Goal: Task Accomplishment & Management: Use online tool/utility

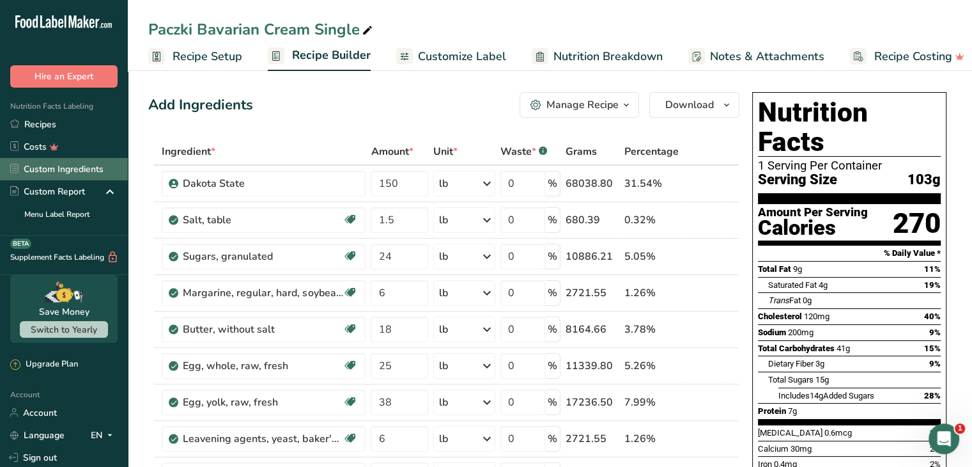
click at [41, 170] on link "Custom Ingredients" at bounding box center [64, 169] width 128 height 22
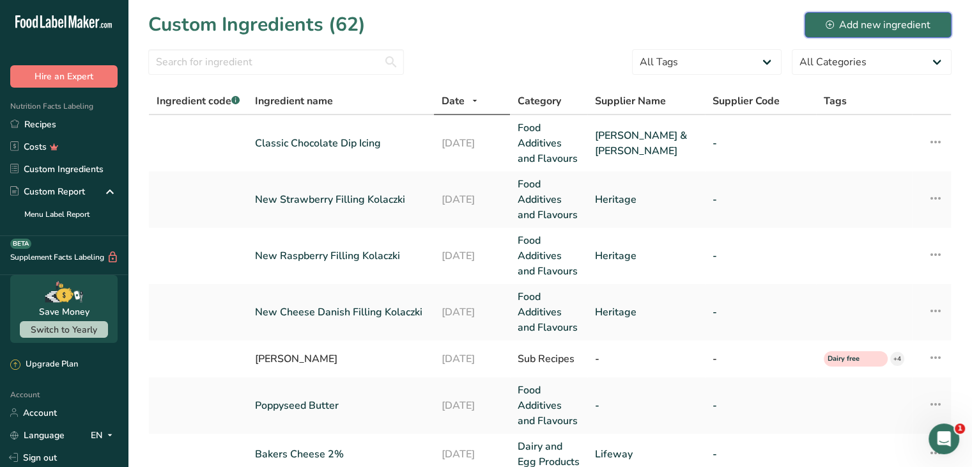
click at [824, 17] on button "Add new ingredient" at bounding box center [878, 25] width 147 height 26
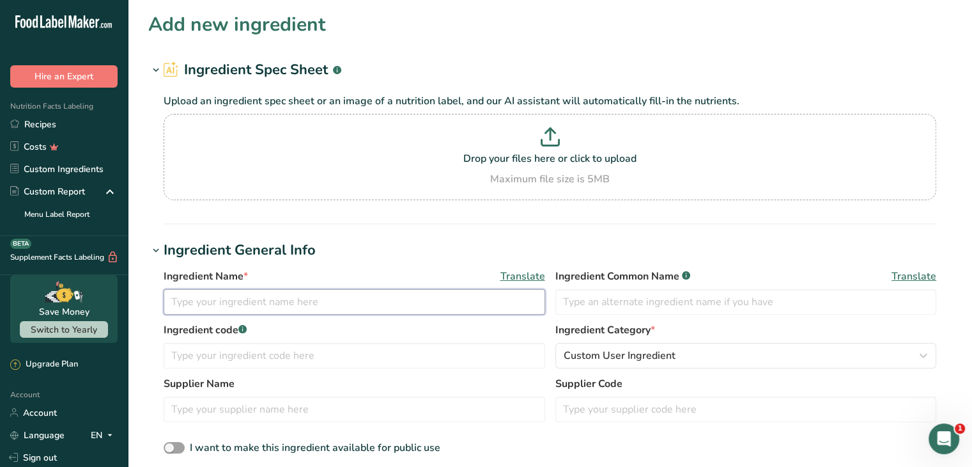
click at [249, 304] on input "text" at bounding box center [355, 302] width 382 height 26
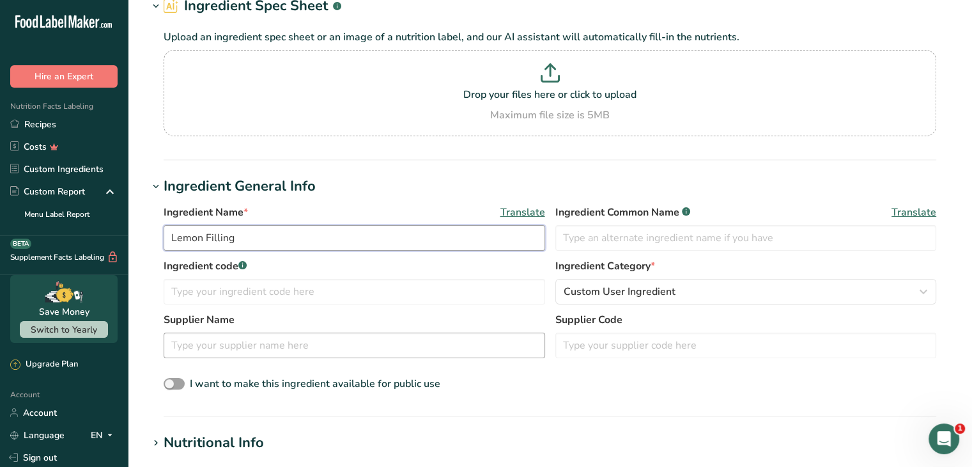
type input "Lemon Filling"
click at [324, 357] on input "text" at bounding box center [355, 345] width 382 height 26
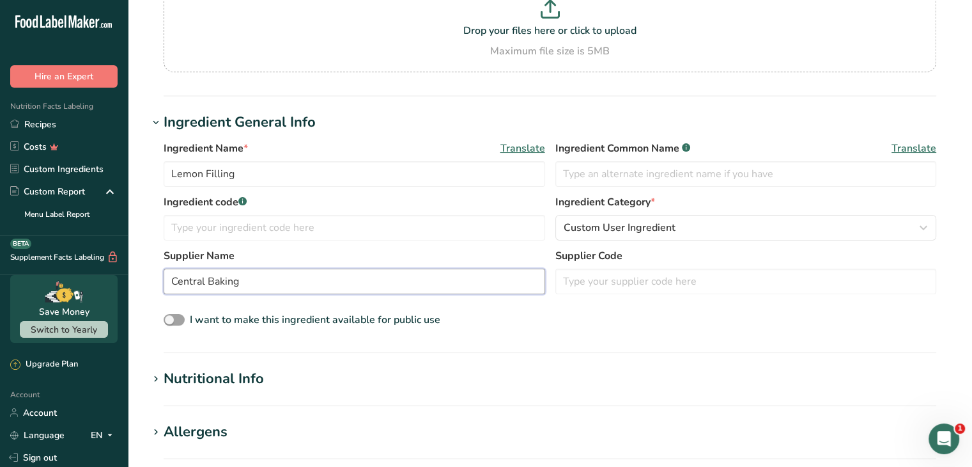
scroll to position [192, 0]
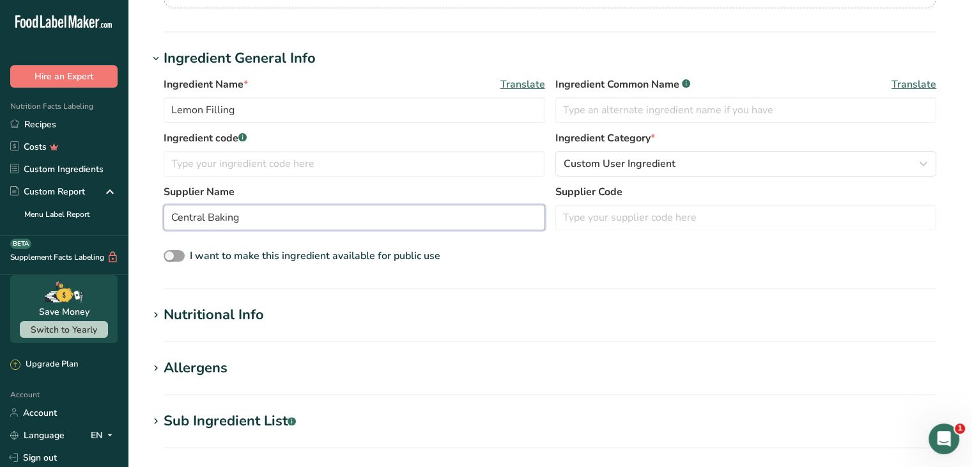
type input "Central Baking"
click at [299, 323] on h1 "Nutritional Info" at bounding box center [549, 314] width 803 height 21
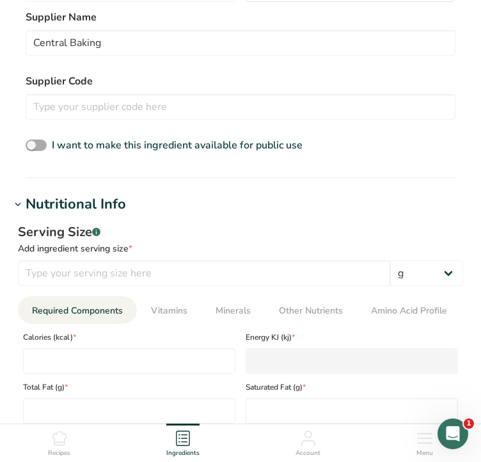
scroll to position [447, 0]
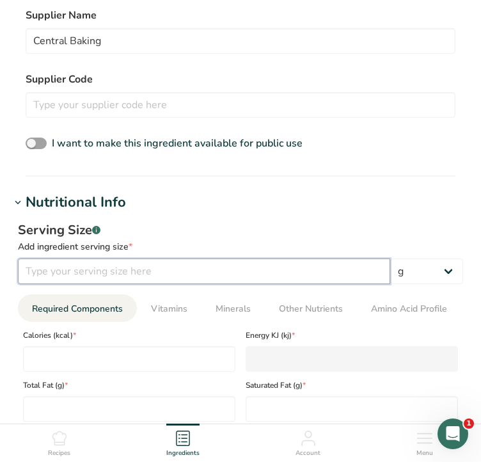
click at [189, 269] on input "number" at bounding box center [204, 271] width 372 height 26
type input "100"
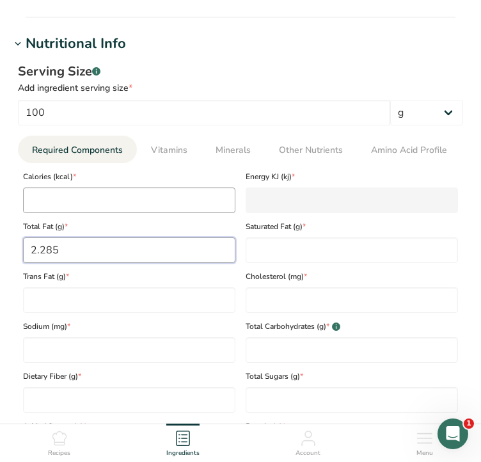
type Fat "2.285"
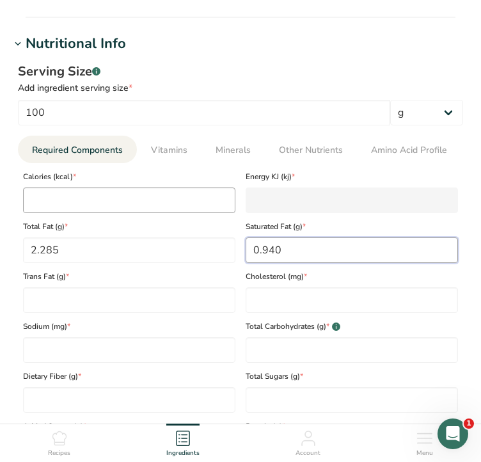
type Fat "0.940"
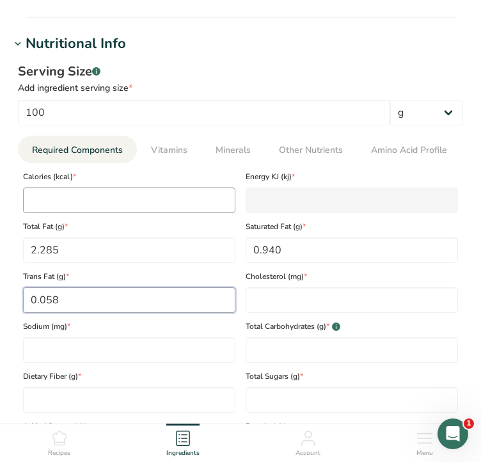
type Fat "0.058"
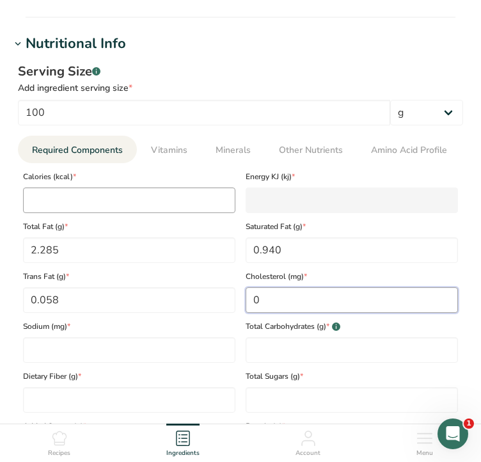
type input "0"
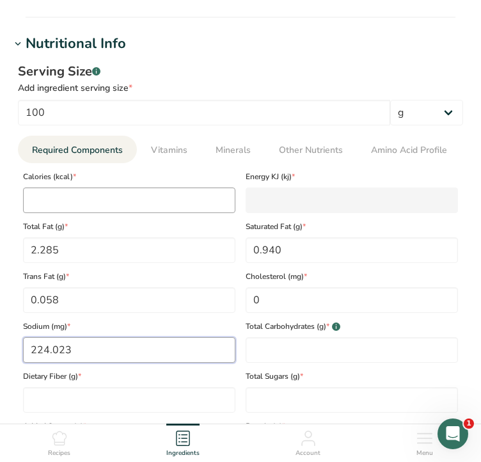
type input "224.023"
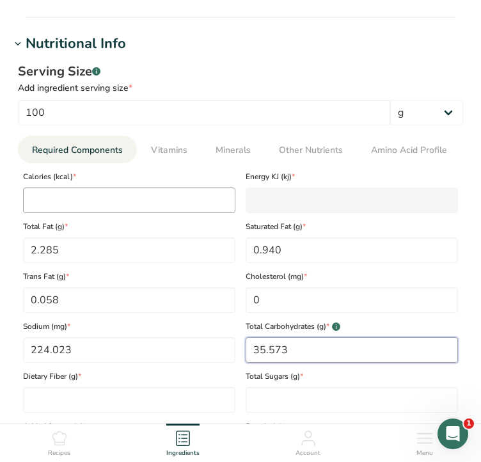
type Carbohydrates "35.573"
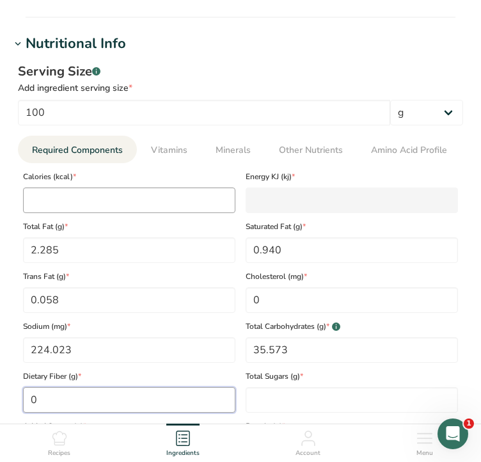
type Fiber "0"
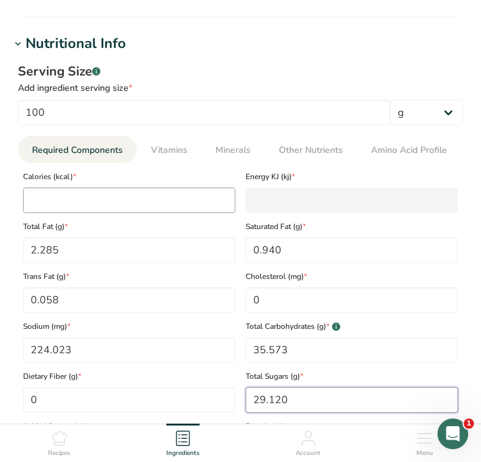
type Sugars "29.120"
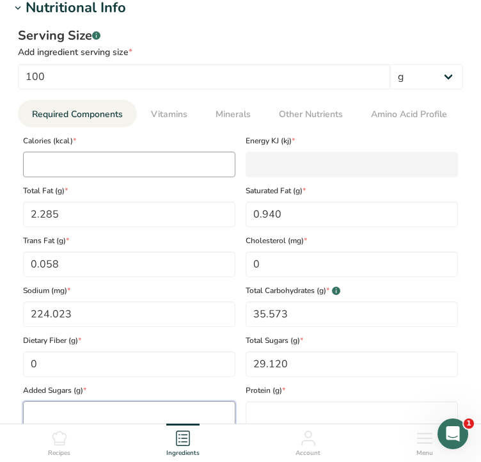
scroll to position [798, 0]
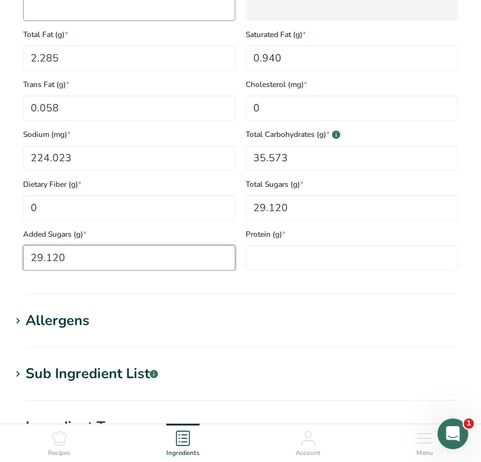
type Sugars "29.120"
type input "0.007"
click at [213, 286] on section "Nutritional Info Serving Size .a-a{fill:#347362;}.b-a{fill:#fff;} Add ingredien…" at bounding box center [240, 67] width 460 height 453
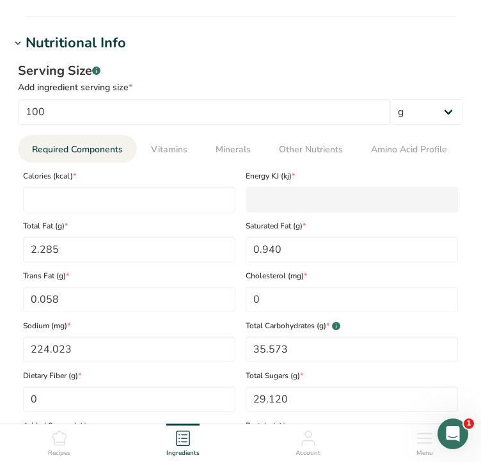
scroll to position [606, 0]
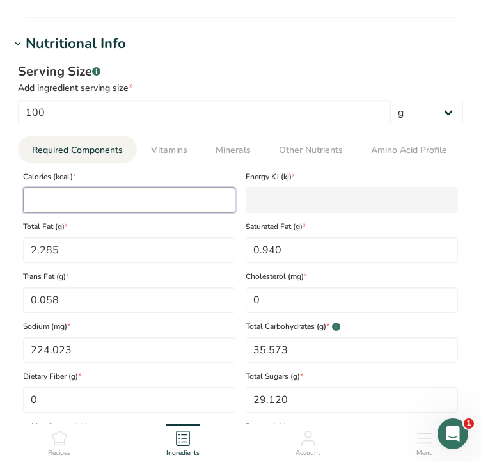
click at [169, 201] on input "number" at bounding box center [129, 200] width 212 height 26
click at [133, 208] on input "number" at bounding box center [129, 200] width 212 height 26
type input "1"
type KJ "4.2"
type input "15"
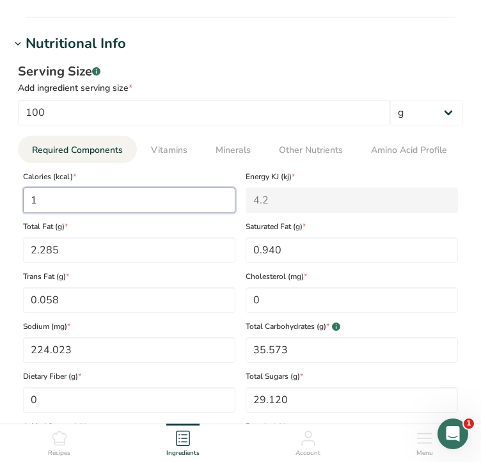
type KJ "62.8"
type input "156"
type KJ "652.7"
type input "156.8"
type KJ "656.1"
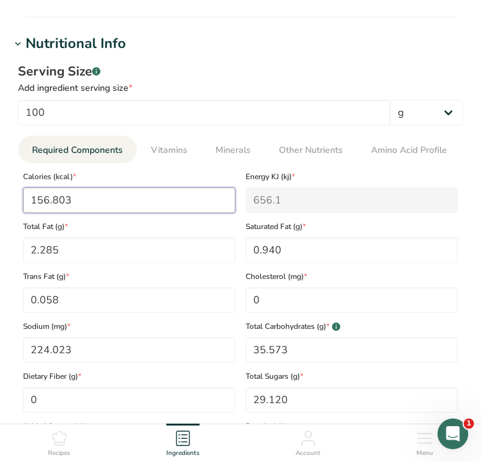
type input "156.803"
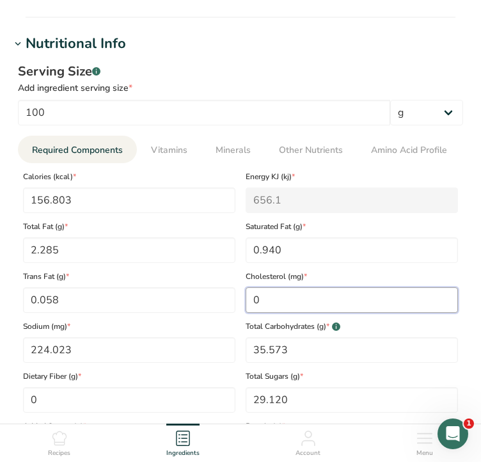
click at [306, 289] on input "0" at bounding box center [351, 300] width 212 height 26
click at [330, 78] on div "Serving Size .a-a{fill:#347362;}.b-a{fill:#fff;}" at bounding box center [240, 71] width 445 height 19
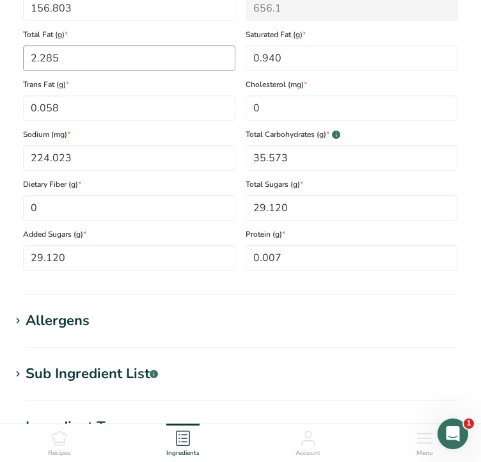
scroll to position [798, 0]
click at [123, 323] on h1 "Allergens" at bounding box center [240, 320] width 460 height 21
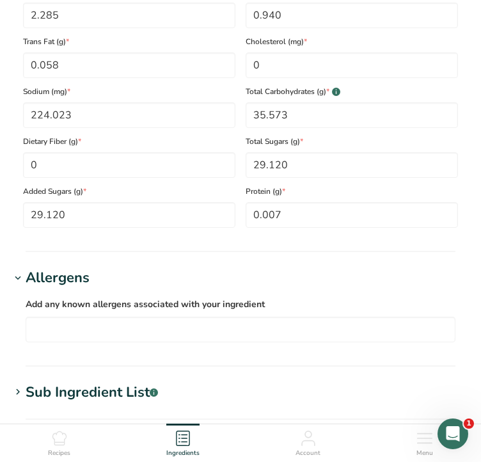
scroll to position [862, 0]
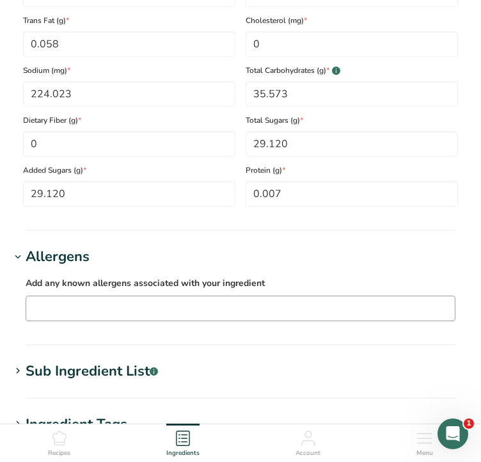
click at [122, 305] on input "text" at bounding box center [240, 308] width 428 height 20
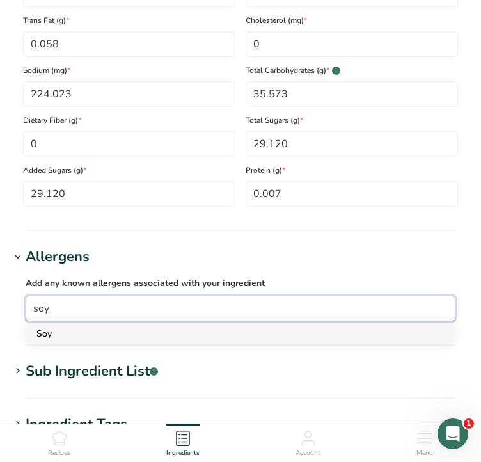
type input "soy"
click at [100, 329] on div "Soy" at bounding box center [229, 333] width 387 height 13
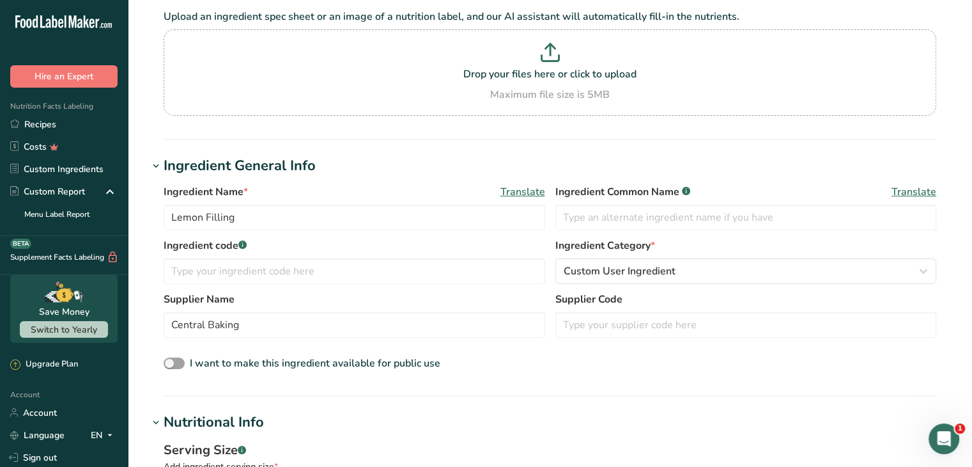
scroll to position [13, 0]
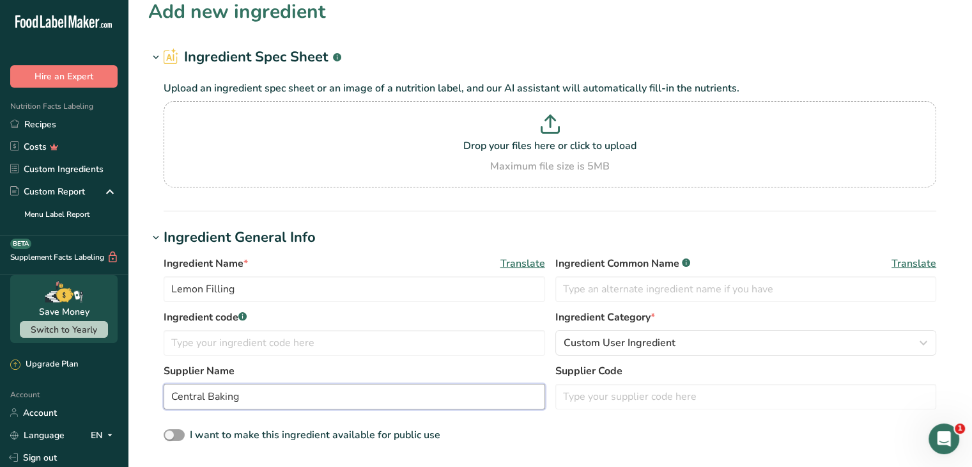
drag, startPoint x: 291, startPoint y: 403, endPoint x: 79, endPoint y: 394, distance: 211.8
type input "Denco"
click at [189, 390] on input "Denco" at bounding box center [355, 397] width 382 height 26
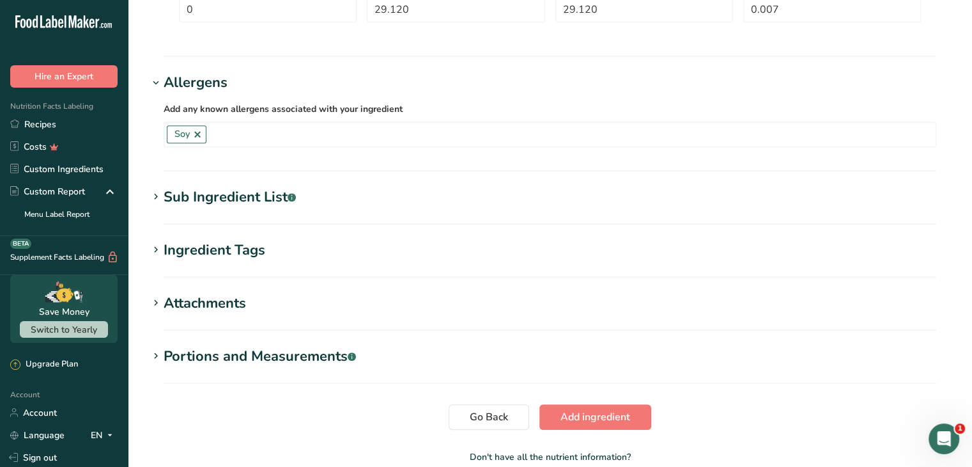
scroll to position [844, 0]
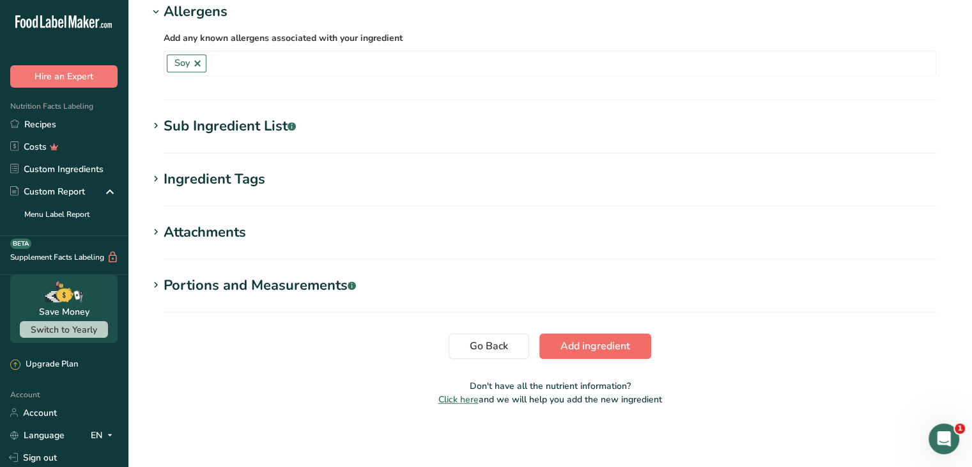
type input "Dennco"
click at [627, 348] on span "Add ingredient" at bounding box center [596, 345] width 70 height 15
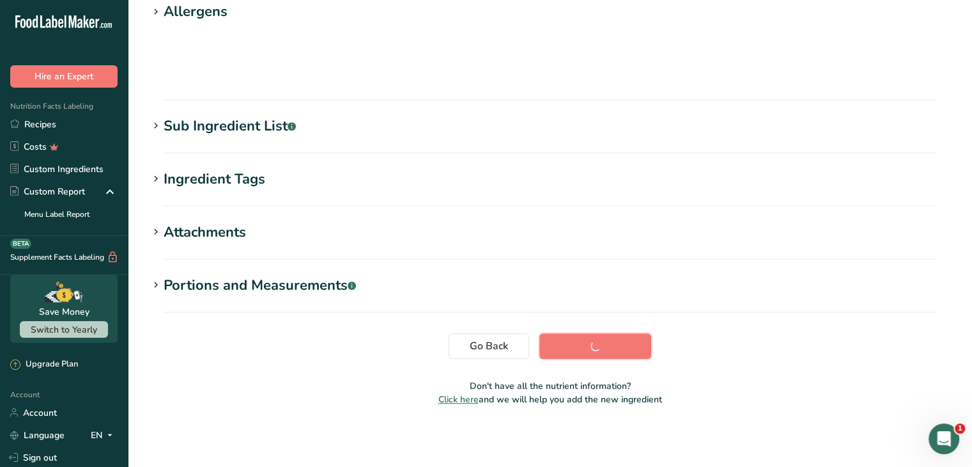
scroll to position [157, 0]
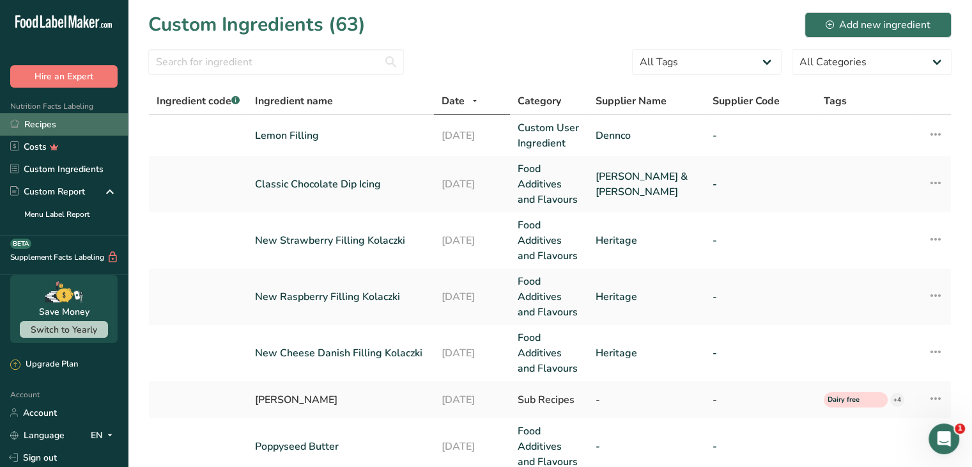
click at [40, 125] on link "Recipes" at bounding box center [64, 124] width 128 height 22
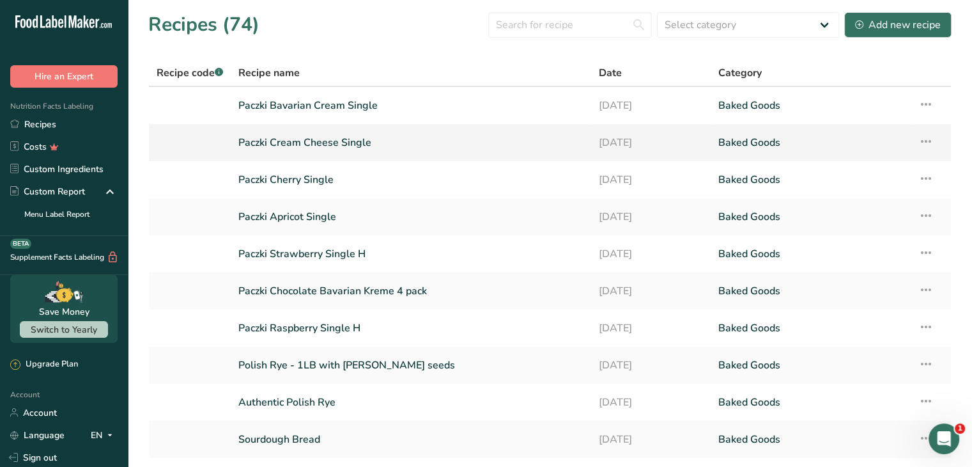
click at [376, 148] on link "Paczki Cream Cheese Single" at bounding box center [410, 142] width 345 height 27
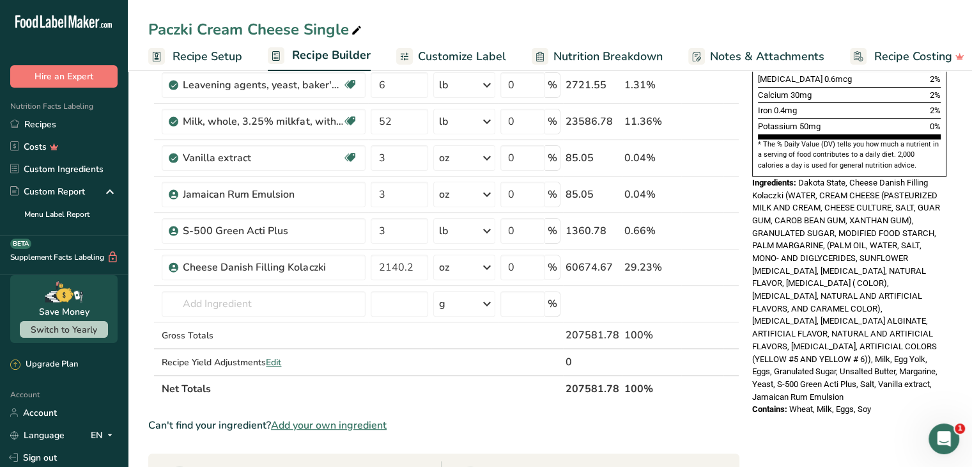
scroll to position [384, 0]
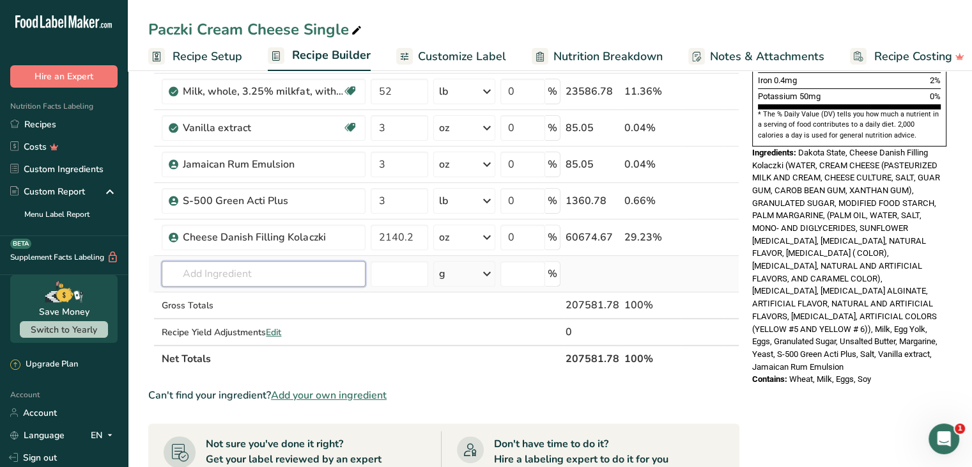
click at [286, 275] on input "text" at bounding box center [264, 274] width 204 height 26
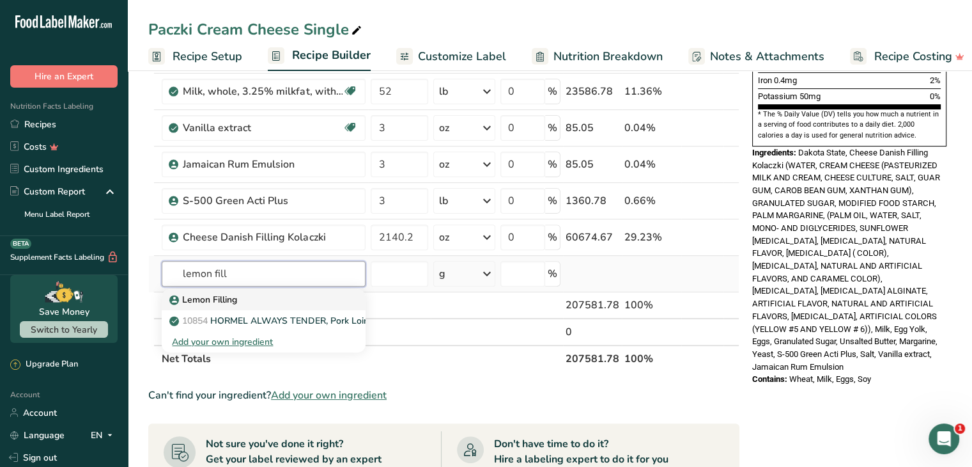
type input "lemon fill"
click at [268, 289] on link "Lemon Filling" at bounding box center [264, 299] width 204 height 21
type input "Lemon Filling"
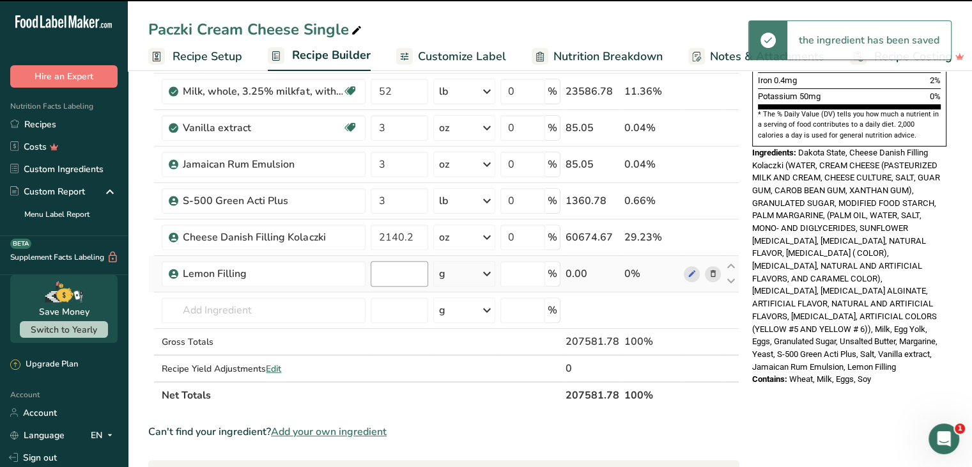
type input "0"
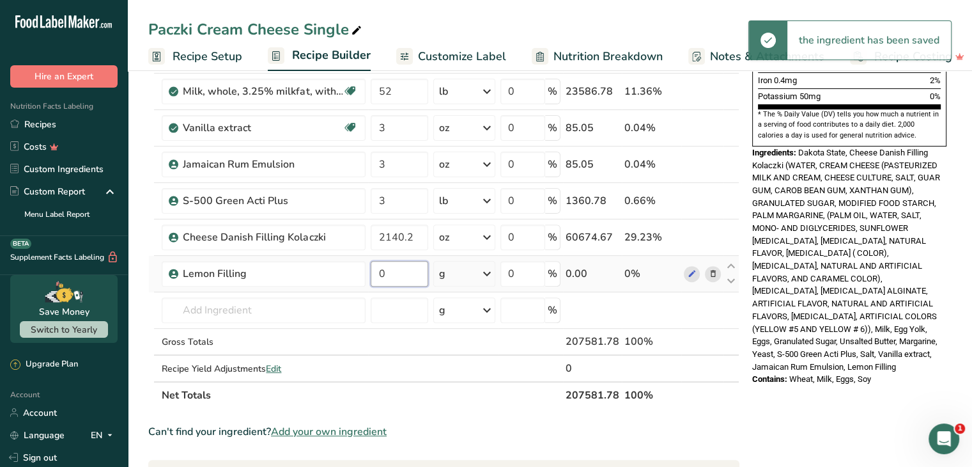
click at [396, 269] on input "0" at bounding box center [400, 274] width 58 height 26
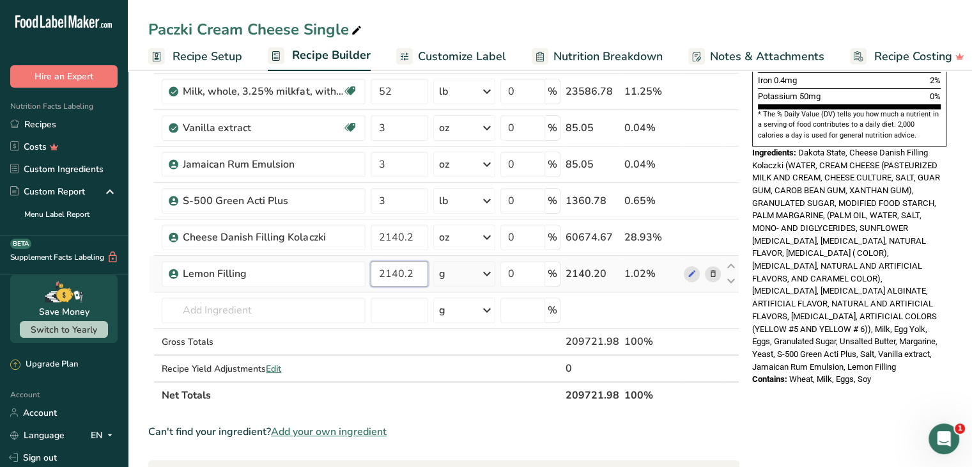
type input "2140.2"
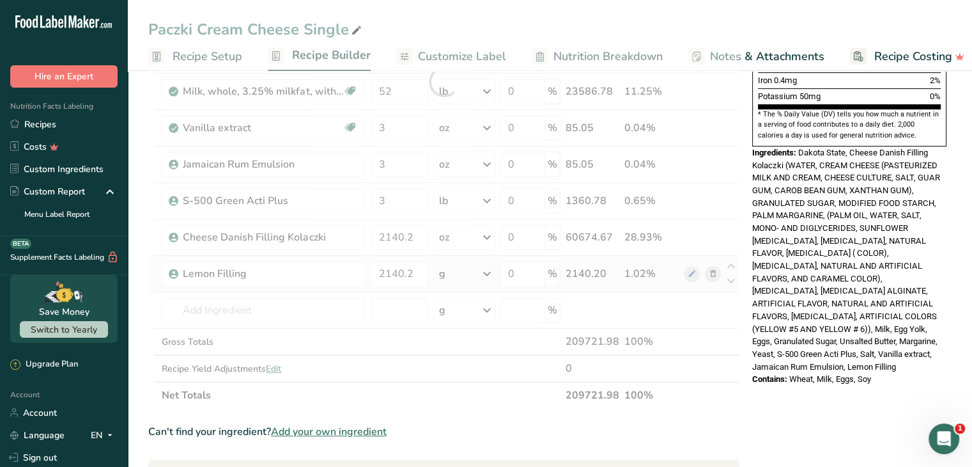
click at [492, 261] on div "Ingredient * Amount * Unit * Waste * .a-a{fill:#347362;}.b-a{fill:#fff;} Grams …" at bounding box center [443, 82] width 591 height 654
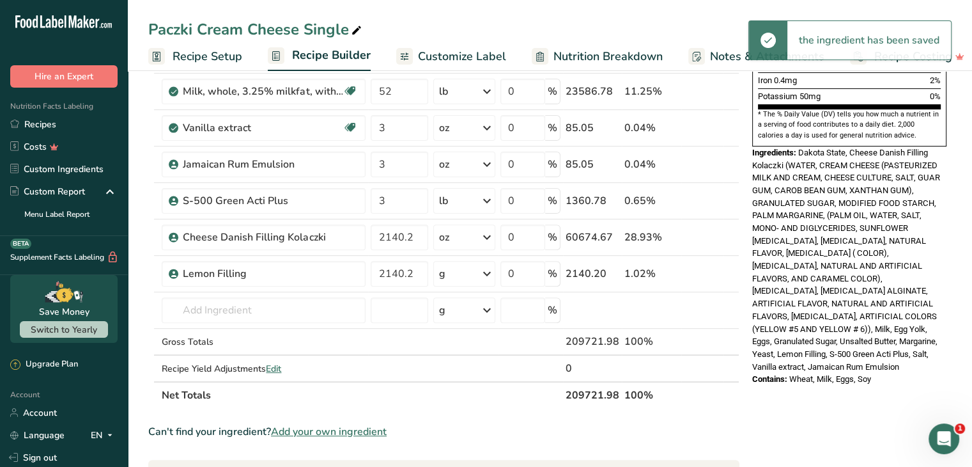
click at [490, 267] on icon at bounding box center [486, 273] width 15 height 23
click at [463, 378] on div "See more" at bounding box center [494, 374] width 107 height 13
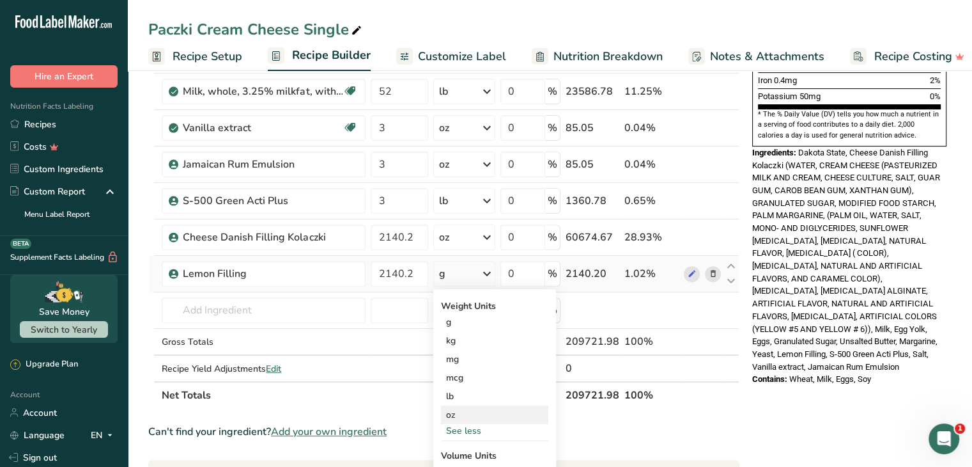
drag, startPoint x: 463, startPoint y: 376, endPoint x: 468, endPoint y: 408, distance: 33.0
click at [468, 408] on div "Weight Units g kg mg mcg lb oz See less Volume Units l mL fl oz See more" at bounding box center [494, 412] width 123 height 247
click at [465, 411] on div "oz" at bounding box center [494, 414] width 107 height 19
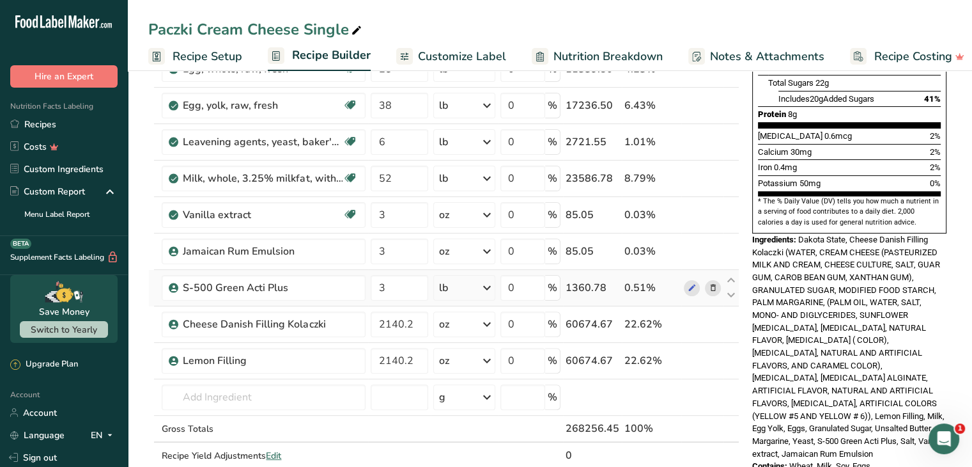
scroll to position [320, 0]
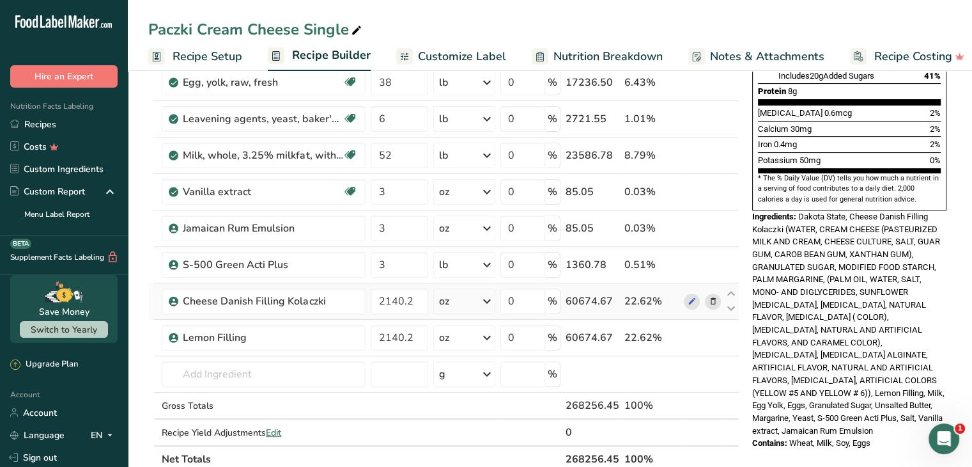
click at [710, 300] on icon at bounding box center [712, 301] width 9 height 13
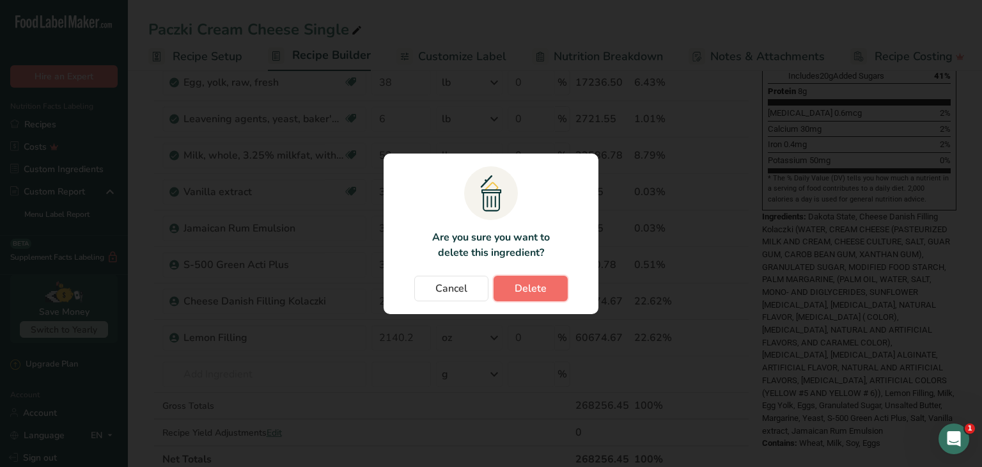
click at [547, 284] on button "Delete" at bounding box center [530, 288] width 74 height 26
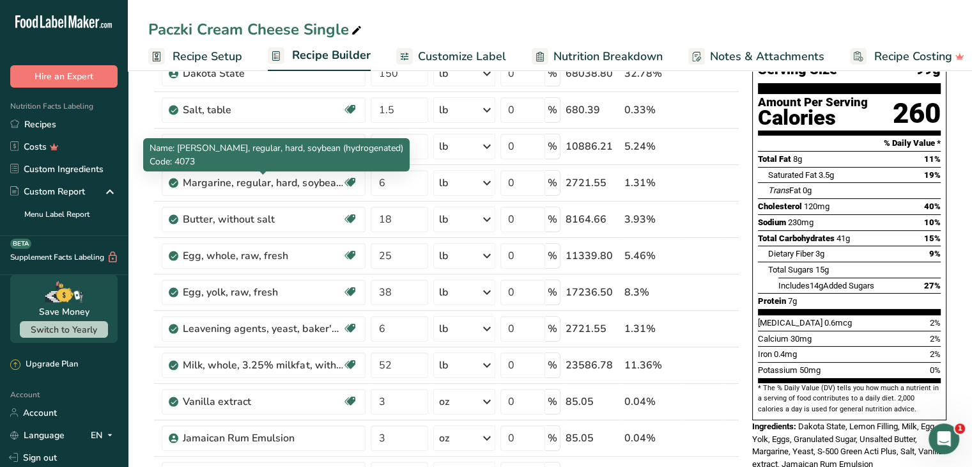
scroll to position [0, 0]
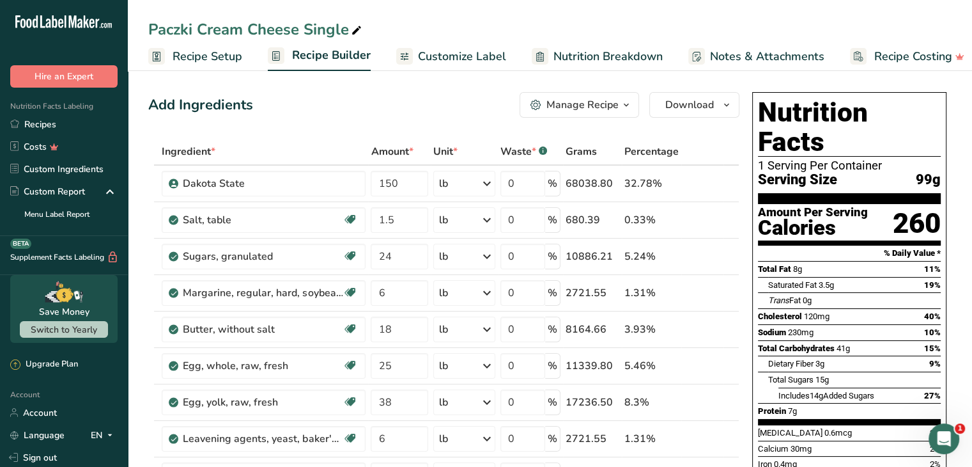
click at [299, 34] on div "Paczki Cream Cheese Single" at bounding box center [256, 29] width 216 height 23
click at [720, 112] on button "Download" at bounding box center [694, 105] width 90 height 26
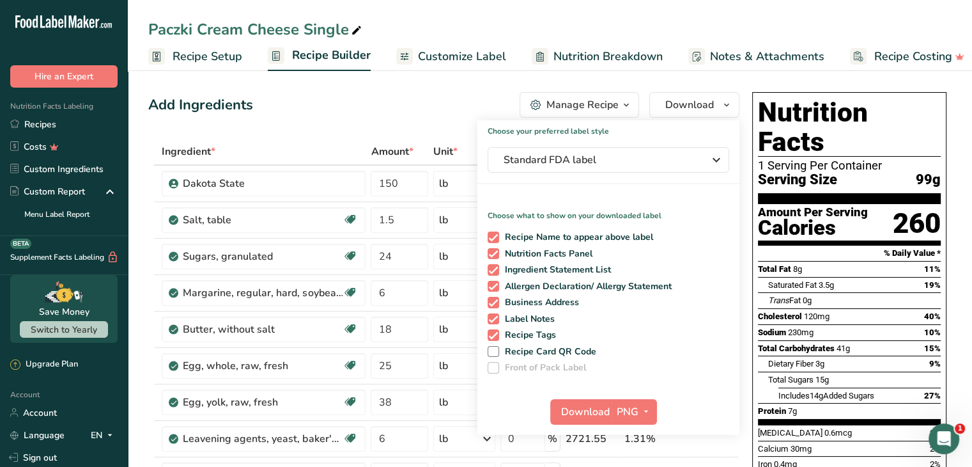
click at [613, 104] on div "Manage Recipe" at bounding box center [583, 104] width 72 height 15
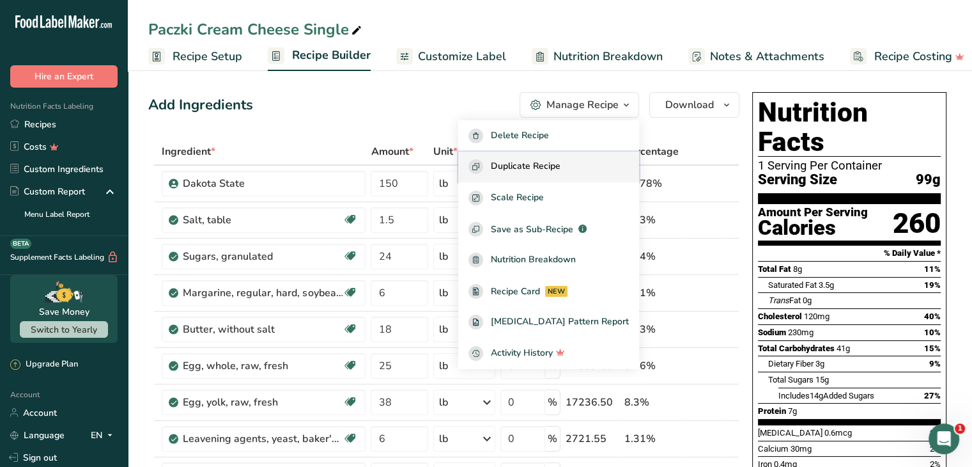
click at [561, 162] on span "Duplicate Recipe" at bounding box center [526, 166] width 70 height 15
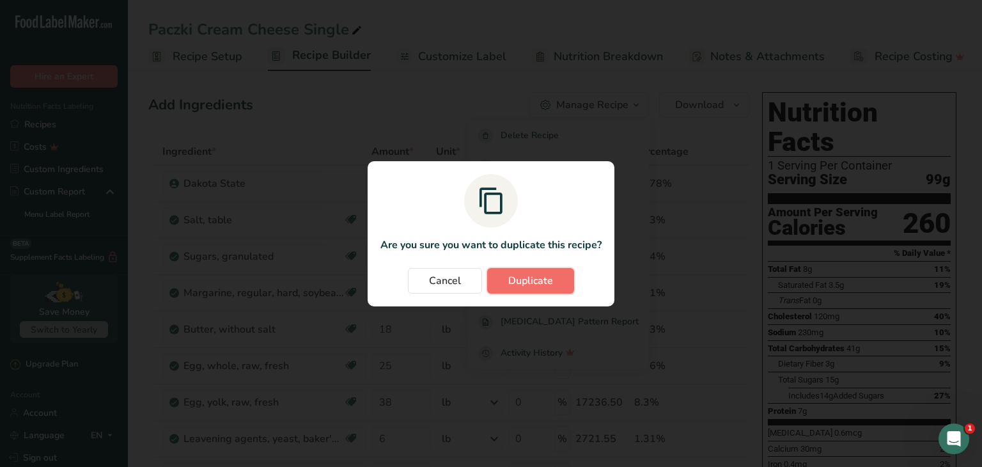
click at [531, 281] on span "Duplicate" at bounding box center [530, 280] width 45 height 15
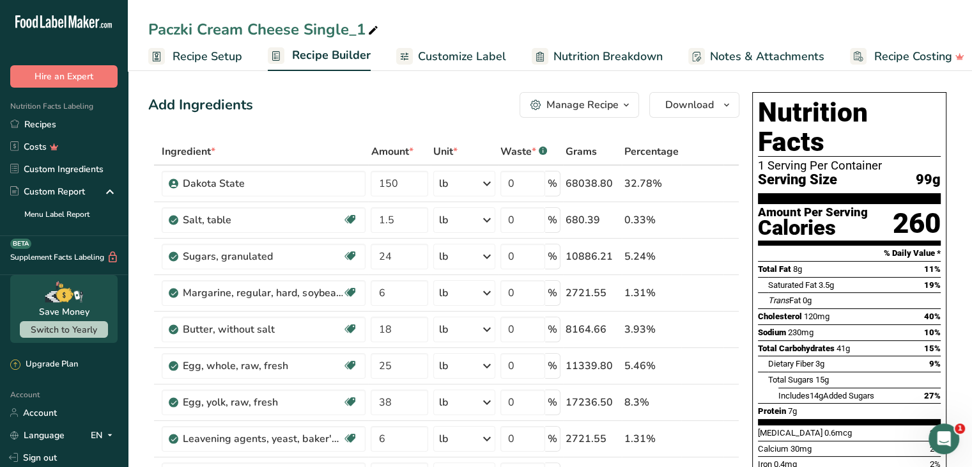
click at [371, 31] on icon at bounding box center [374, 31] width 12 height 18
drag, startPoint x: 298, startPoint y: 30, endPoint x: 197, endPoint y: 23, distance: 101.2
click at [197, 23] on input "Paczki Cream Cheese Single" at bounding box center [549, 29] width 803 height 23
type input "Paczki Lemon Single"
click at [421, 12] on div "Paczki Lemon Single Recipe Setup Recipe Builder Customize Label Nutrition Break…" at bounding box center [550, 35] width 844 height 71
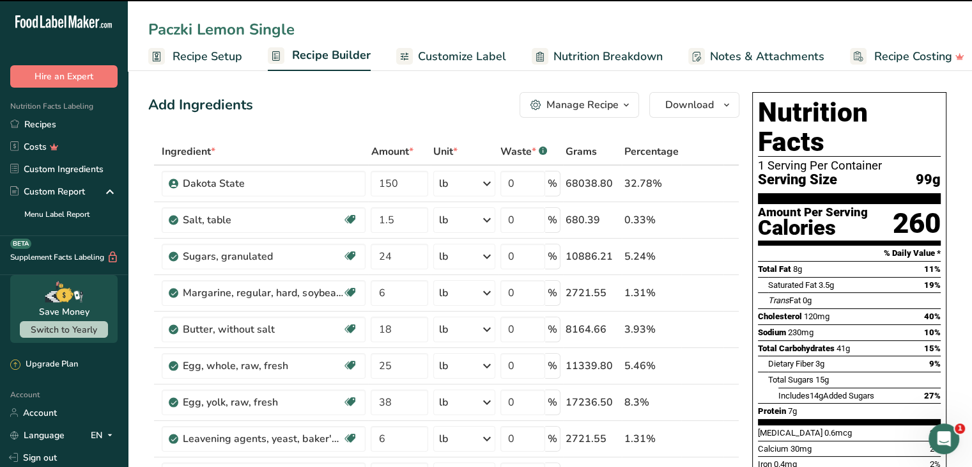
click at [352, 92] on div "Add Ingredients Manage Recipe Delete Recipe Duplicate Recipe Scale Recipe Save …" at bounding box center [443, 105] width 591 height 26
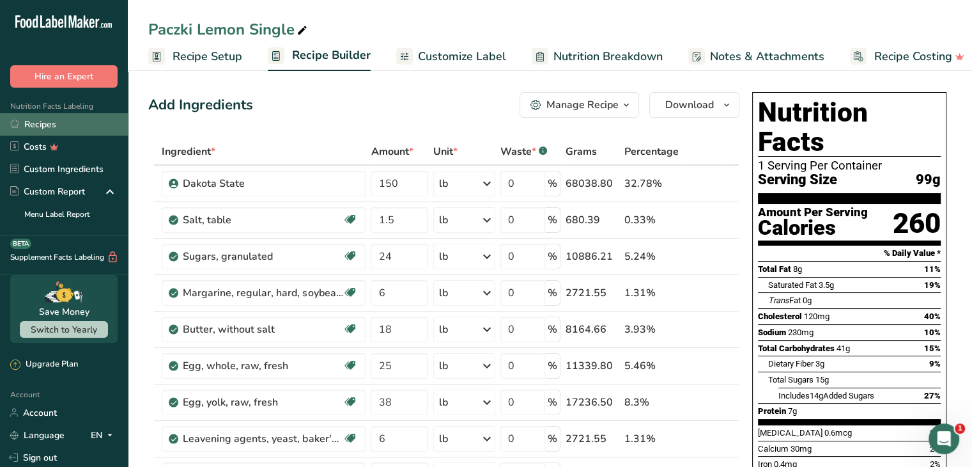
click at [78, 116] on link "Recipes" at bounding box center [64, 124] width 128 height 22
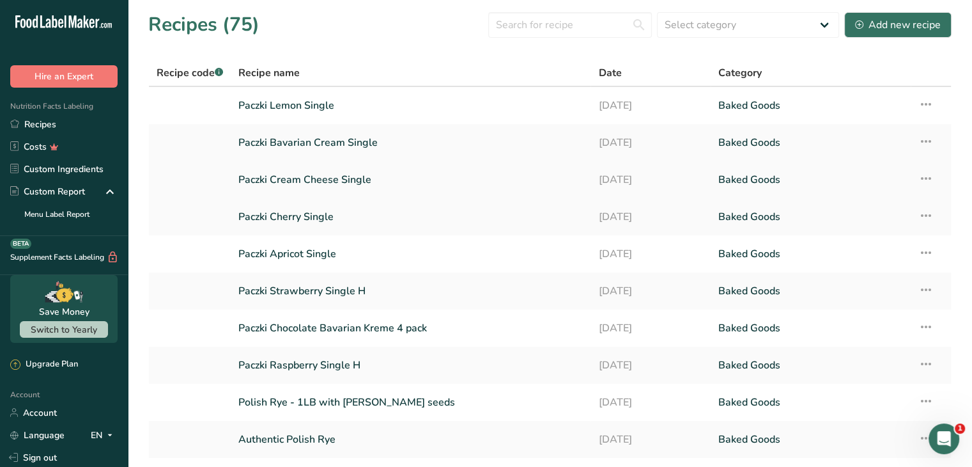
click at [275, 173] on link "Paczki Cream Cheese Single" at bounding box center [410, 179] width 345 height 27
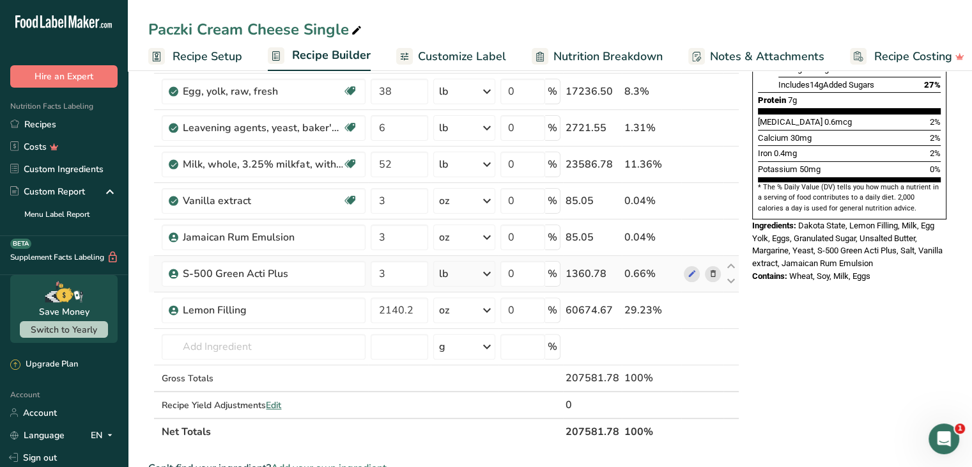
scroll to position [320, 0]
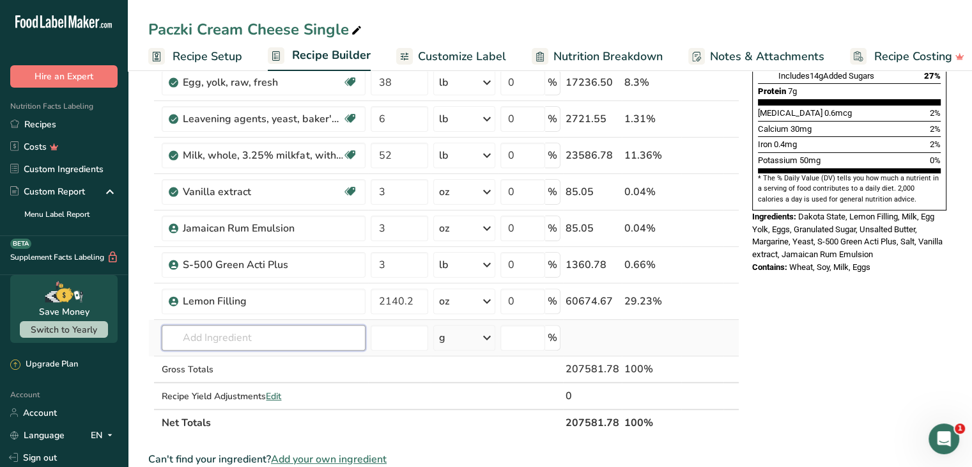
click at [243, 329] on input "text" at bounding box center [264, 338] width 204 height 26
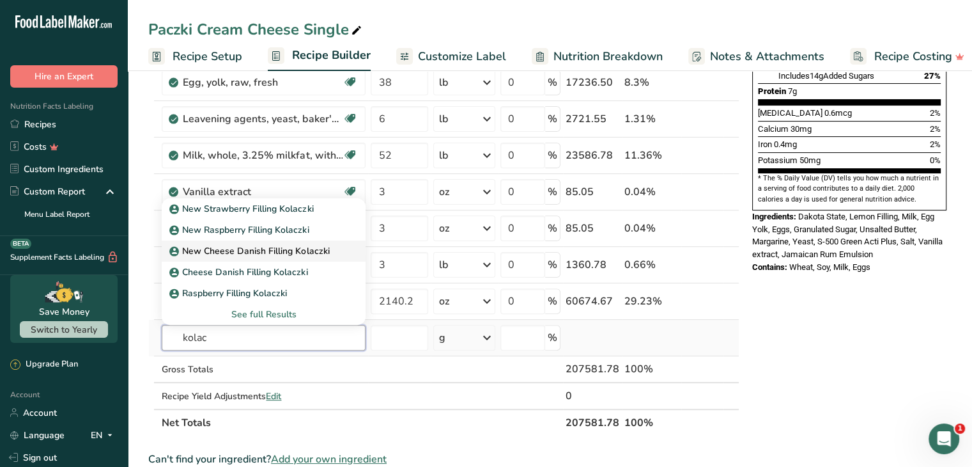
type input "kolac"
click at [252, 254] on p "New Cheese Danish Filling Kolaczki" at bounding box center [250, 250] width 157 height 13
type input "New Cheese Danish Filling Kolaczki"
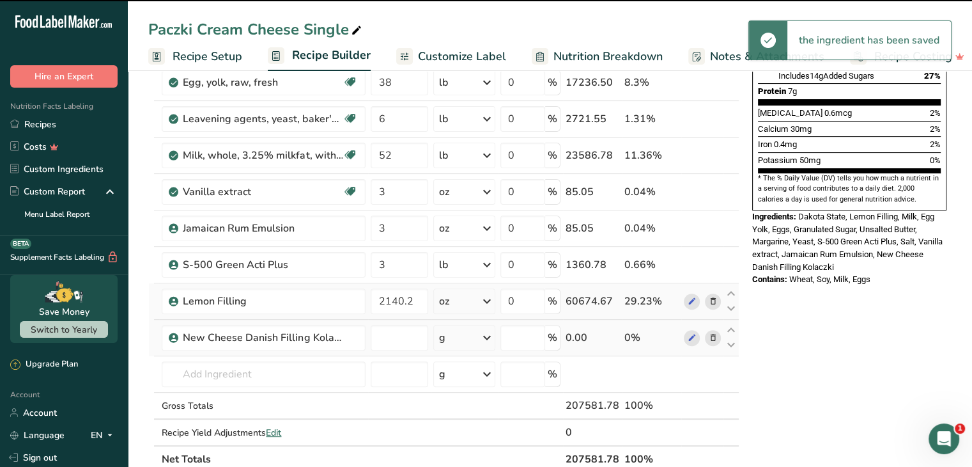
type input "0"
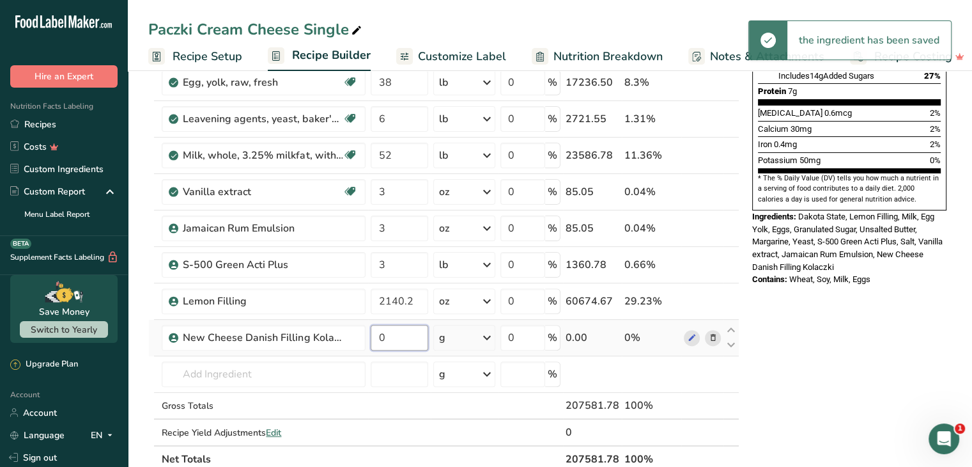
click at [403, 336] on input "0" at bounding box center [400, 338] width 58 height 26
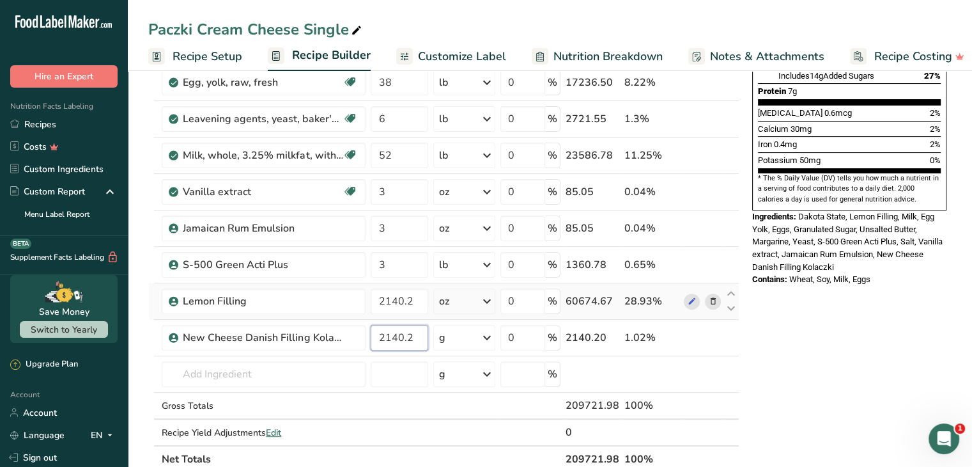
type input "2140.2"
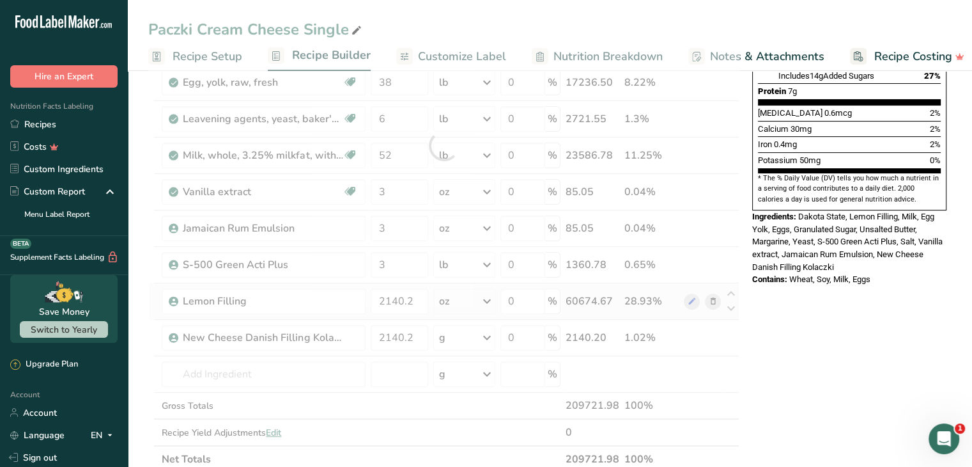
click at [717, 300] on div "Ingredient * Amount * Unit * Waste * .a-a{fill:#347362;}.b-a{fill:#fff;} Grams …" at bounding box center [443, 145] width 591 height 654
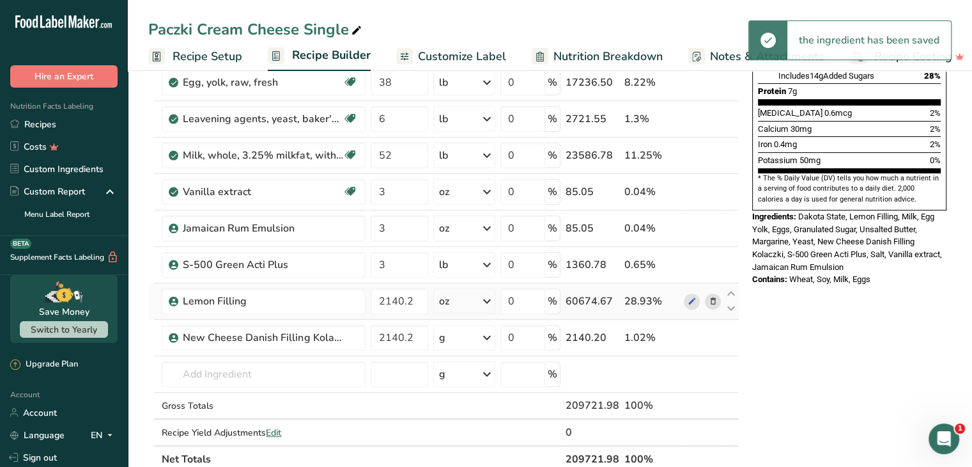
click at [713, 300] on icon at bounding box center [712, 301] width 9 height 13
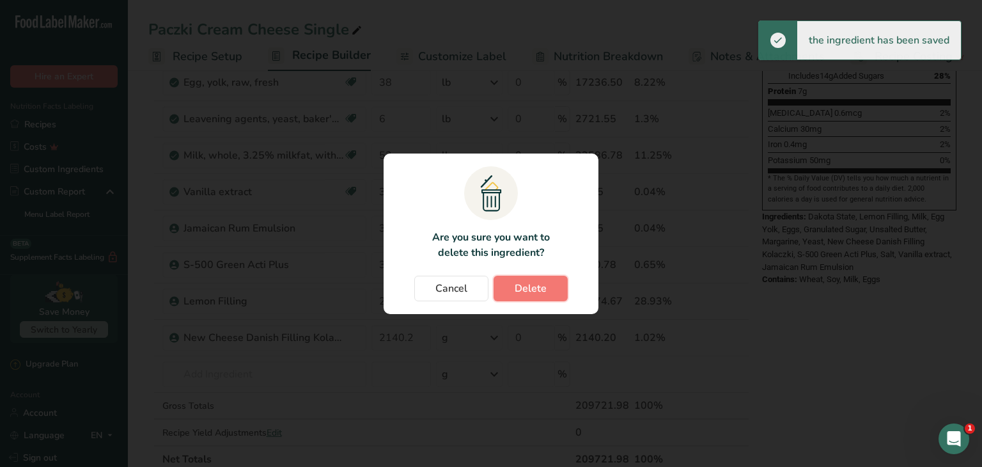
click at [543, 287] on span "Delete" at bounding box center [531, 288] width 32 height 15
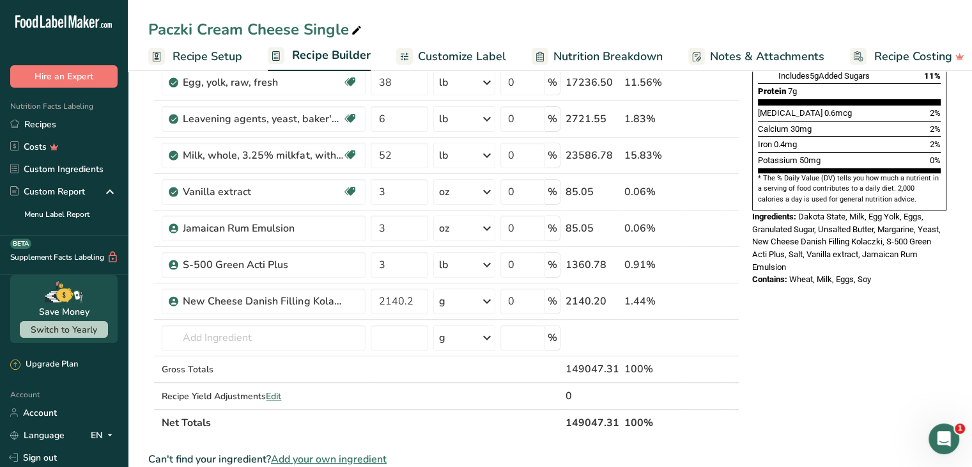
click at [476, 300] on div "g" at bounding box center [464, 301] width 62 height 26
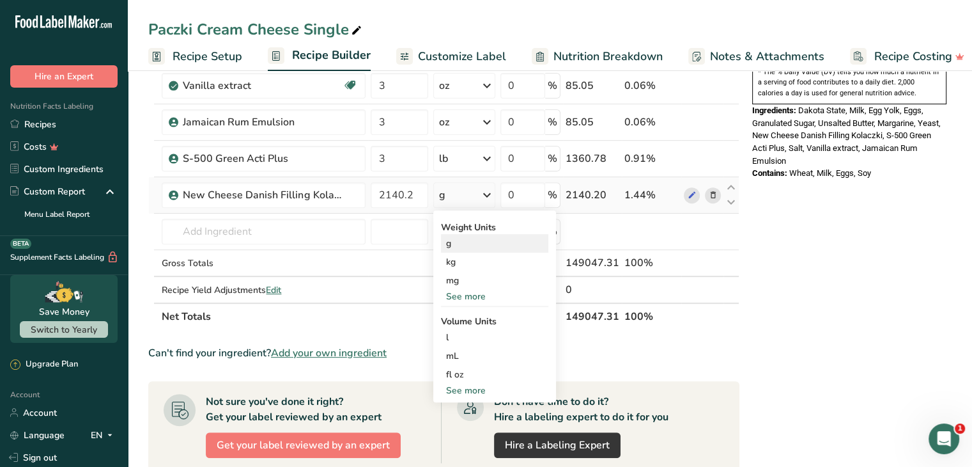
scroll to position [447, 0]
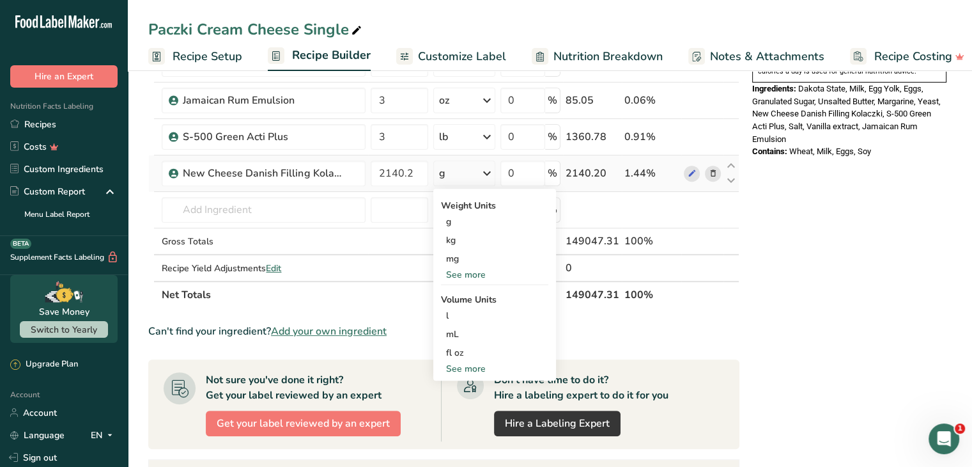
click at [468, 272] on div "See more" at bounding box center [494, 274] width 107 height 13
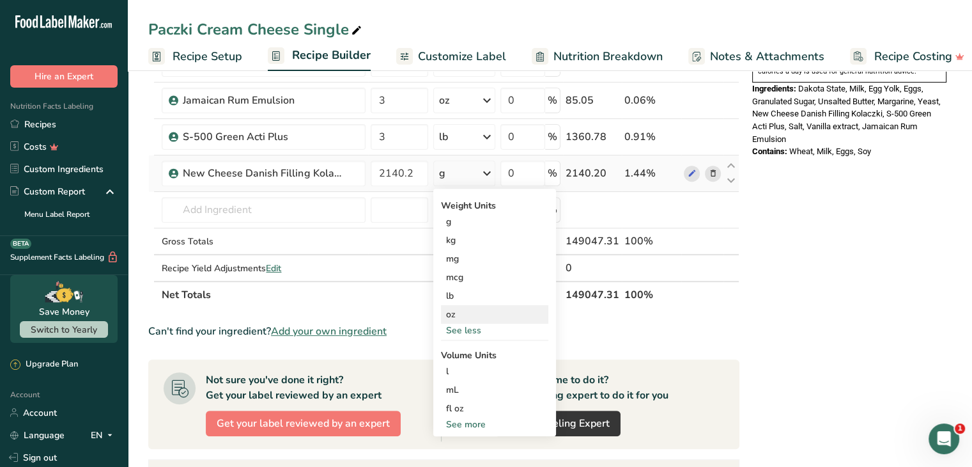
click at [465, 307] on div "oz" at bounding box center [494, 314] width 107 height 19
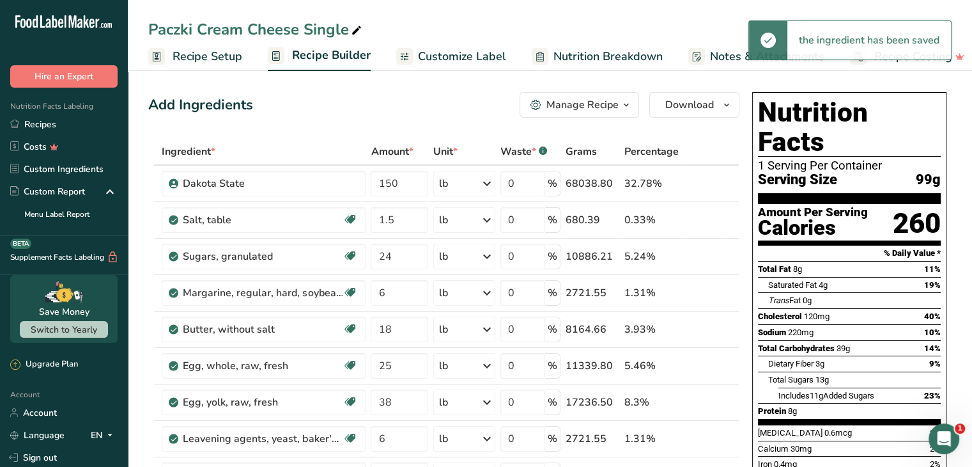
scroll to position [0, 0]
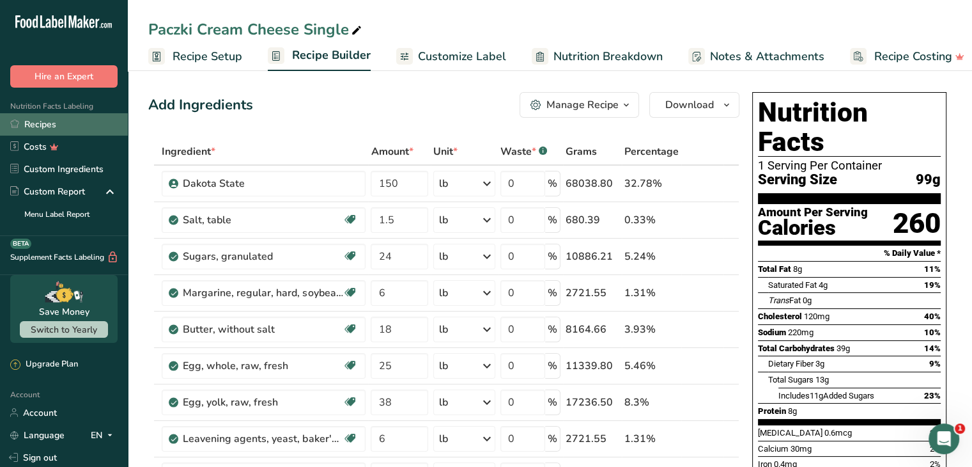
click at [95, 127] on link "Recipes" at bounding box center [64, 124] width 128 height 22
